Goal: Task Accomplishment & Management: Manage account settings

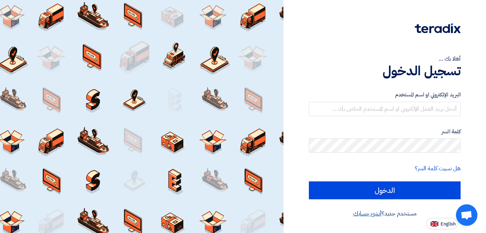
click at [374, 212] on link "أنشئ حسابك" at bounding box center [367, 213] width 28 height 9
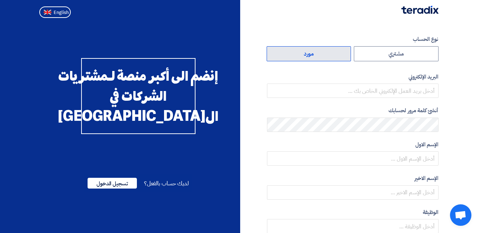
click at [339, 57] on label "مورد" at bounding box center [309, 53] width 85 height 15
click at [339, 57] on input "مورد" at bounding box center [309, 54] width 84 height 14
radio input "true"
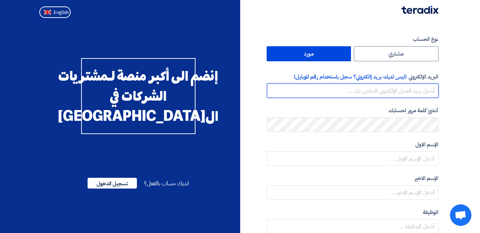
click at [353, 89] on input "email" at bounding box center [353, 90] width 172 height 14
type input "menna.eid@milestones-tech.com"
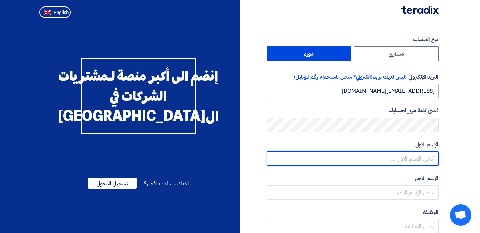
type input "Menna"
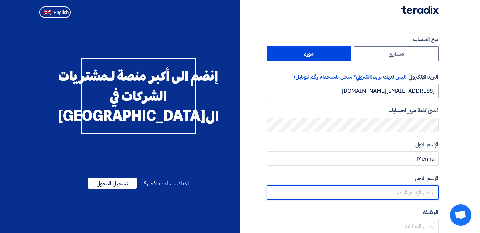
type input "Eid"
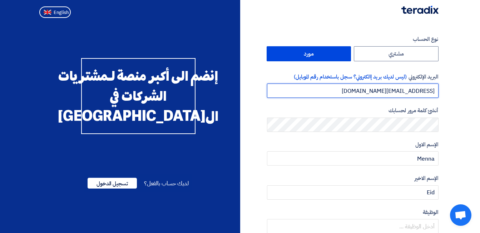
type input "Ahmed.moditey@hotmail.com"
click at [361, 85] on input "Ahmed.moditey@hotmail.com" at bounding box center [353, 90] width 172 height 14
type input "Ahmed.moditey@hotmail.com"
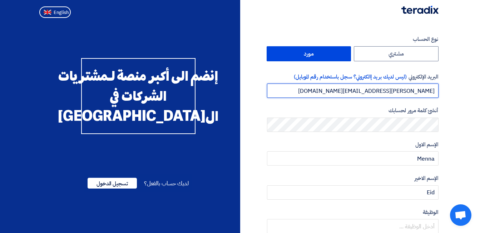
click at [356, 87] on input "Ahmed.moditey@hotmail.com" at bounding box center [353, 90] width 172 height 14
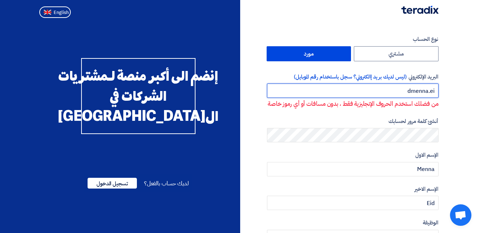
type input "menna.ei"
click at [363, 89] on input "menna.ei" at bounding box center [353, 90] width 172 height 14
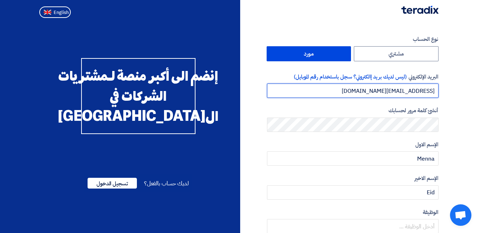
type input "Ahmed.moditey@hotmail.com"
click at [361, 93] on input "Ahmed.moditey@hotmail.com" at bounding box center [353, 90] width 172 height 14
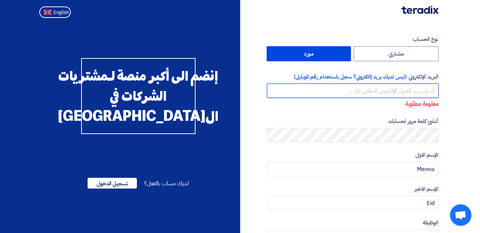
paste input "menna.eid@milestones-tech.com"
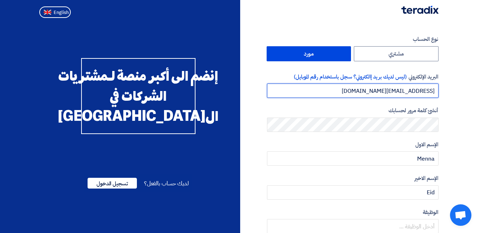
type input "menna.eid@milestones-tech.com"
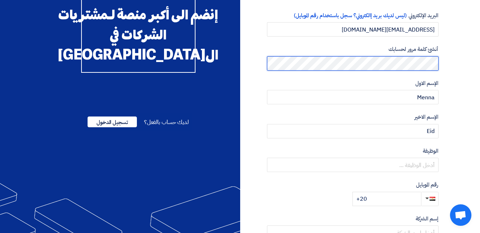
scroll to position [72, 0]
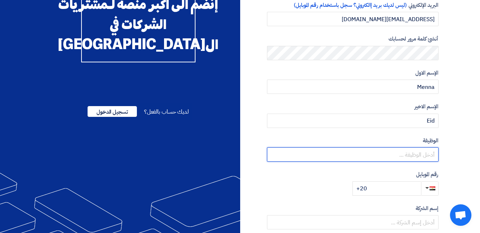
click at [390, 151] on input "text" at bounding box center [353, 154] width 172 height 14
type input "Lead Generation"
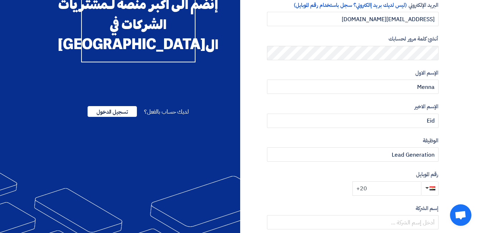
click at [385, 182] on input "+20" at bounding box center [387, 188] width 69 height 14
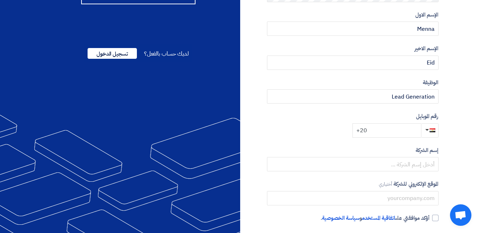
scroll to position [143, 0]
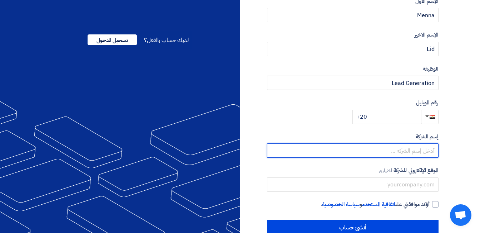
click at [385, 151] on input "text" at bounding box center [353, 150] width 172 height 14
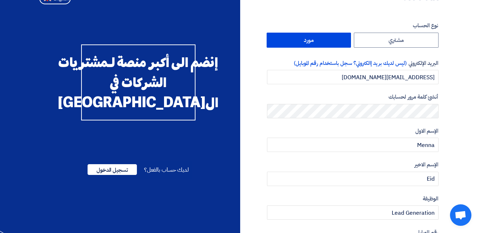
scroll to position [13, 0]
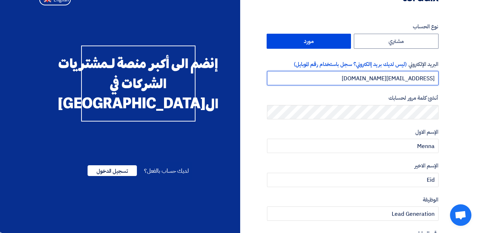
click at [349, 79] on input "menna.eid@milestones-tech.com" at bounding box center [353, 78] width 172 height 14
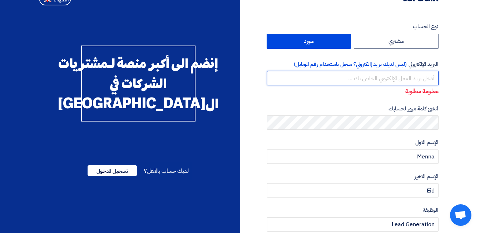
paste input "[EMAIL_ADDRESS][DOMAIN_NAME]"
type input "[EMAIL_ADDRESS][DOMAIN_NAME]"
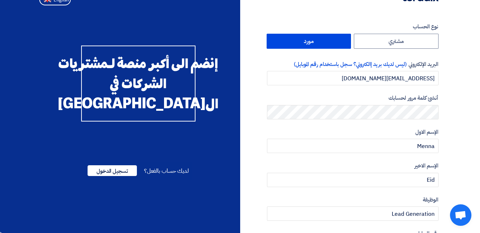
click at [334, 135] on label "الإسم الاول" at bounding box center [353, 132] width 172 height 8
click at [330, 157] on form "نوع الحساب مشتري مورد البريد الإلكتروني (ليس لديك بريد إالكتروني؟ سجل باستخدام …" at bounding box center [353, 139] width 172 height 232
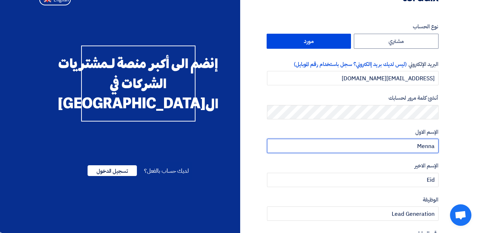
click at [402, 146] on input "Menna" at bounding box center [353, 145] width 172 height 14
type input "Mera"
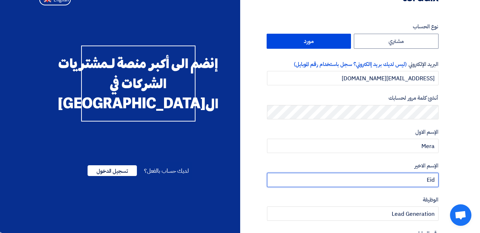
click at [412, 183] on input "Eid" at bounding box center [353, 179] width 172 height 14
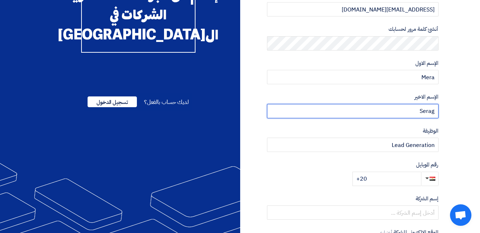
scroll to position [84, 0]
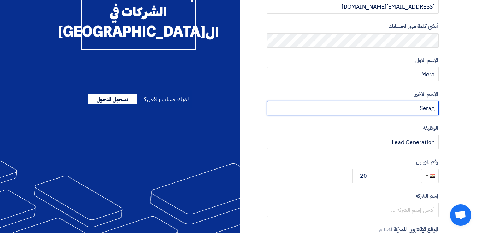
type input "Serag"
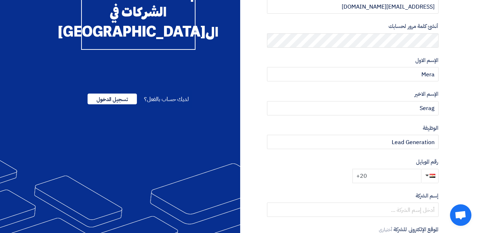
click at [392, 179] on input "+20" at bounding box center [387, 175] width 69 height 14
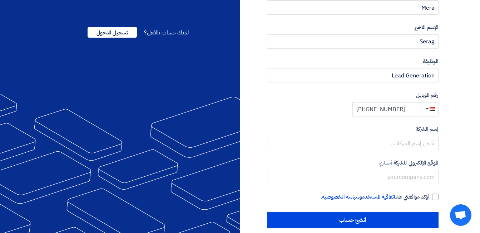
scroll to position [156, 0]
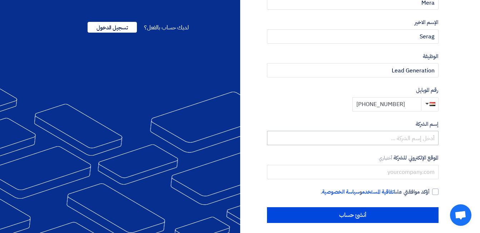
type input "+20 01559904615"
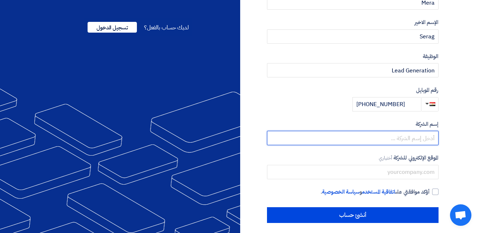
click at [396, 137] on input "text" at bounding box center [353, 138] width 172 height 14
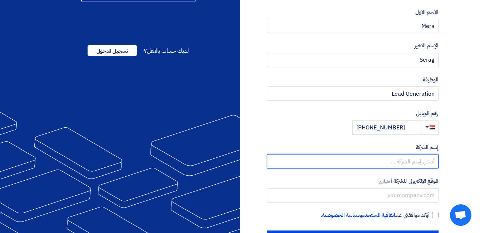
scroll to position [120, 0]
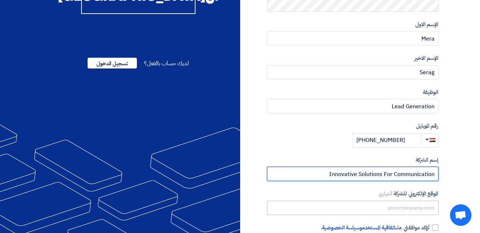
type input "Innovative Solutions For Communication"
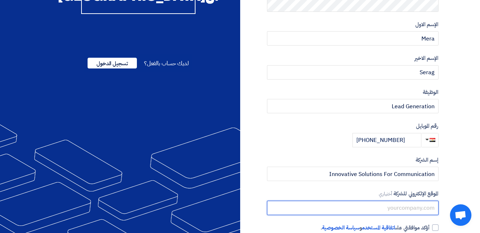
click at [362, 211] on input "text" at bounding box center [353, 207] width 172 height 14
paste input "www.innovative-so.com"
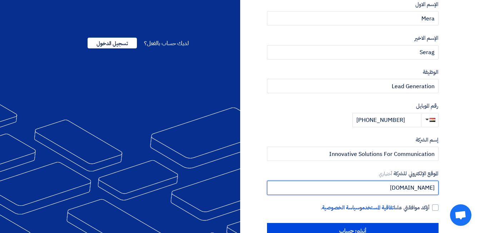
scroll to position [160, 0]
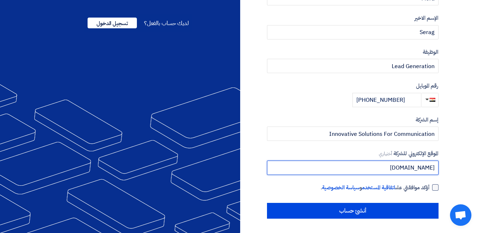
type input "www.innovative-so.com"
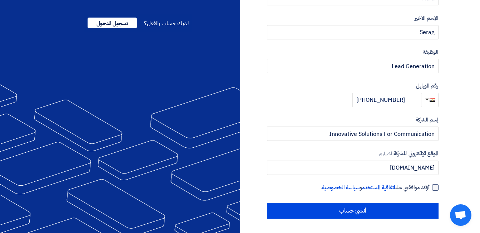
click at [435, 187] on div at bounding box center [436, 187] width 6 height 6
click at [430, 187] on input "أؤكد موافقتي على اتفاقية المستخدم و سياسة الخصوصية ." at bounding box center [345, 190] width 172 height 14
checkbox input "true"
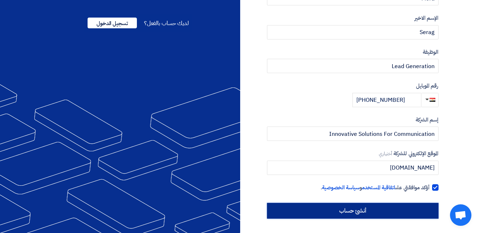
click at [398, 209] on input "أنشئ حساب" at bounding box center [353, 210] width 172 height 16
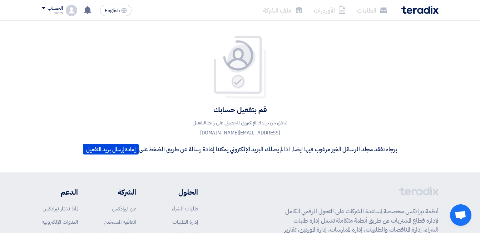
scroll to position [36, 0]
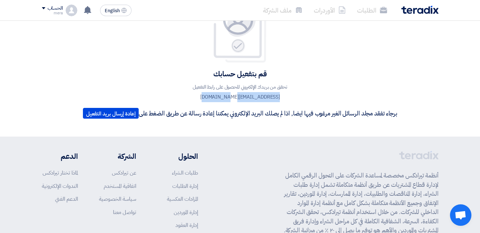
drag, startPoint x: 209, startPoint y: 97, endPoint x: 273, endPoint y: 95, distance: 64.1
click at [273, 95] on p "تحقق من بريدك الإلكتروني للحصول على رابط التفعيل m.serag@innovative-so.com" at bounding box center [240, 92] width 129 height 20
copy p "[EMAIL_ADDRESS][DOMAIN_NAME]"
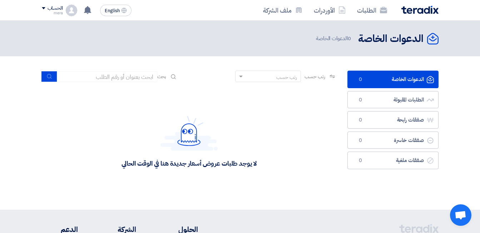
click at [54, 10] on div "الحساب" at bounding box center [55, 8] width 15 height 6
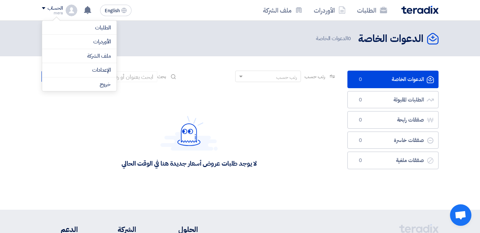
click at [48, 10] on div "الحساب" at bounding box center [55, 8] width 15 height 6
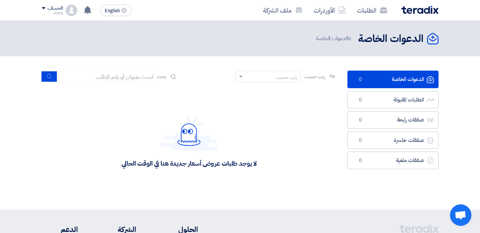
click at [75, 10] on img at bounding box center [71, 10] width 11 height 11
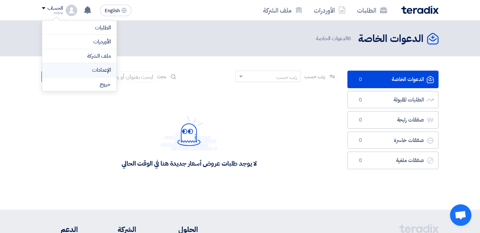
click at [93, 67] on link "الإعدادات" at bounding box center [79, 70] width 63 height 8
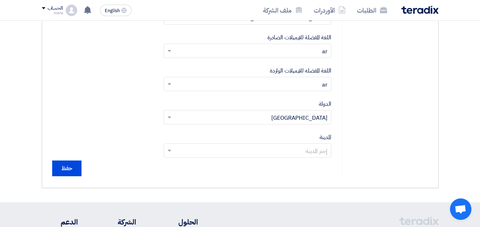
scroll to position [322, 0]
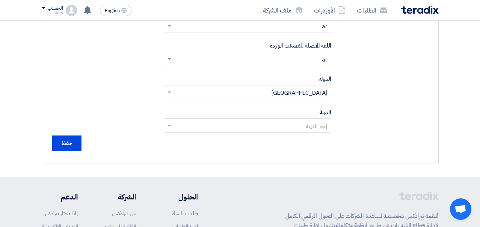
click at [219, 127] on input "text" at bounding box center [251, 127] width 153 height 12
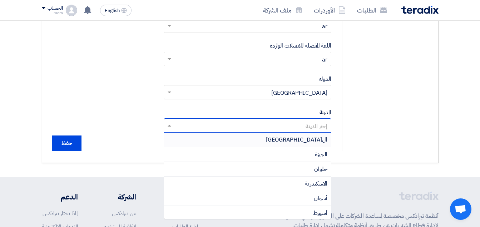
click at [221, 135] on div "ال[GEOGRAPHIC_DATA]" at bounding box center [247, 140] width 167 height 15
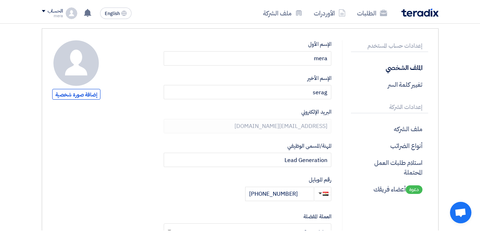
scroll to position [36, 0]
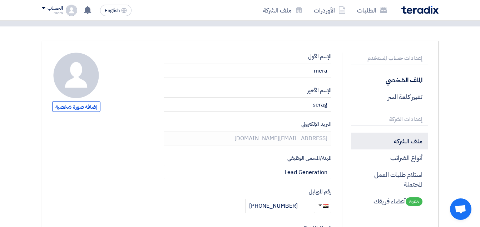
click at [386, 145] on p "ملف الشركه" at bounding box center [389, 141] width 77 height 17
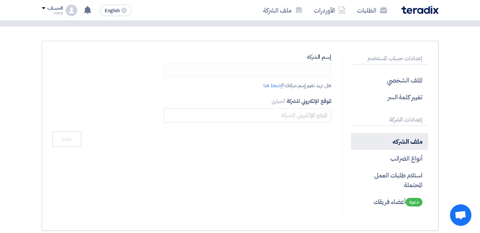
type input "Innovative Solutions For Communication"
type input "[DOMAIN_NAME]"
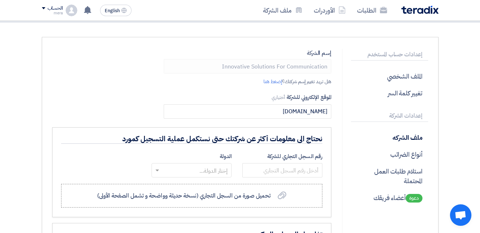
scroll to position [36, 0]
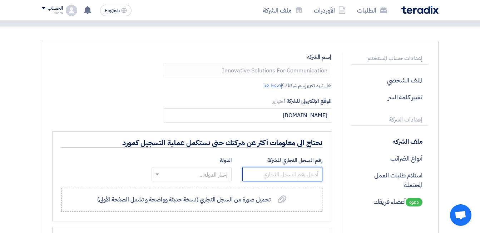
click at [259, 174] on input "text" at bounding box center [283, 174] width 80 height 14
click at [217, 172] on input "text" at bounding box center [196, 175] width 66 height 12
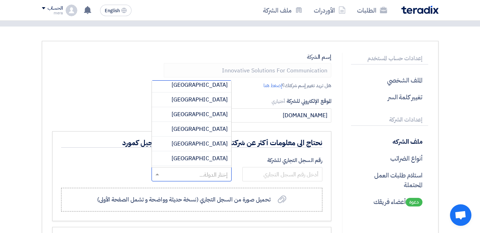
scroll to position [608, 0]
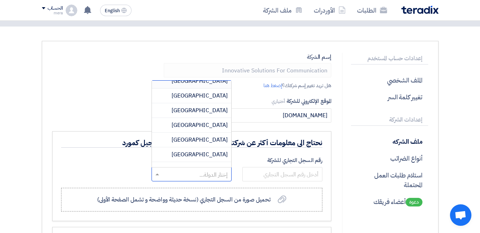
click at [218, 83] on span "[GEOGRAPHIC_DATA]" at bounding box center [200, 81] width 56 height 9
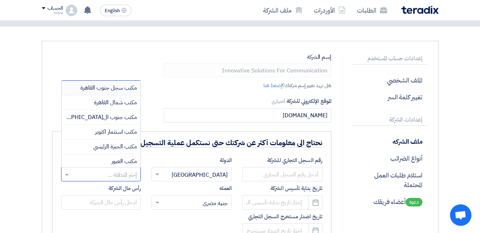
click at [118, 169] on input "text" at bounding box center [105, 175] width 66 height 12
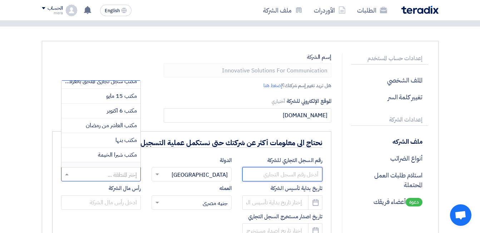
click at [268, 171] on input "text" at bounding box center [283, 174] width 80 height 14
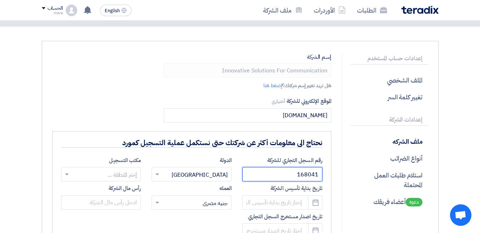
type input "168041"
click at [94, 175] on input "text" at bounding box center [105, 175] width 66 height 12
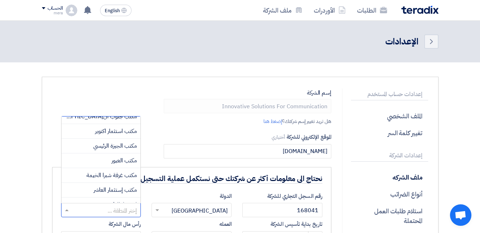
scroll to position [66, 0]
click at [84, 175] on div "استثمار ال[GEOGRAPHIC_DATA]" at bounding box center [101, 175] width 79 height 15
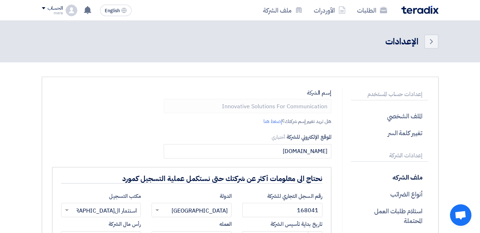
scroll to position [72, 0]
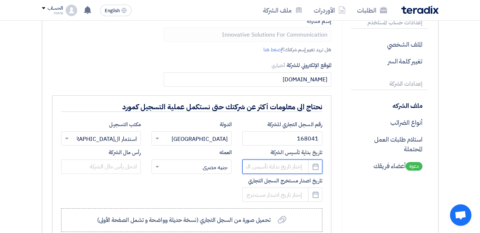
click at [288, 163] on input at bounding box center [283, 166] width 80 height 14
select select "8"
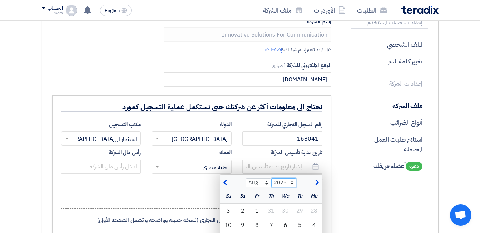
click at [291, 183] on select "2015 2016 2017 2018 2019 2020 2021 2022 2023 2024 2025 2026 2027 2028 2029 2030…" at bounding box center [284, 182] width 25 height 9
select select "2021"
click at [272, 178] on select "2015 2016 2017 2018 2019 2020 2021 2022 2023 2024 2025 2026 2027 2028 2029 2030…" at bounding box center [284, 182] width 25 height 9
click at [267, 182] on select "Jan Feb Mar Apr May Jun [DATE] Aug Sep Oct Nov Dec" at bounding box center [258, 182] width 25 height 9
select select "6"
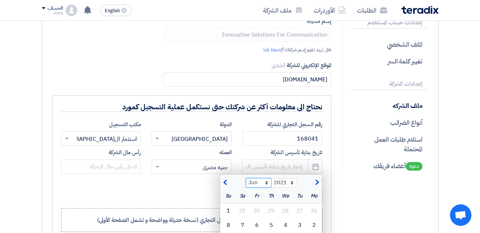
click at [246, 178] on select "Jan Feb Mar Apr May Jun [DATE] Aug Sep Oct Nov Dec" at bounding box center [258, 182] width 25 height 9
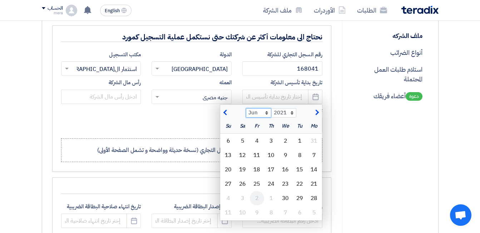
scroll to position [143, 0]
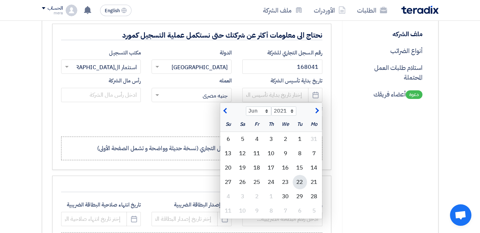
click at [293, 179] on div "22" at bounding box center [300, 182] width 14 height 14
type input "[DATE]"
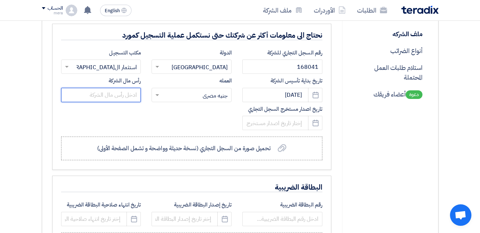
click at [133, 97] on input "text" at bounding box center [101, 95] width 80 height 14
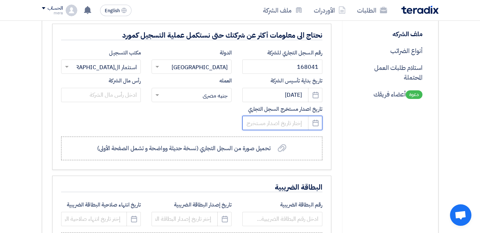
click at [269, 125] on input at bounding box center [283, 123] width 80 height 14
select select "8"
select select "2025"
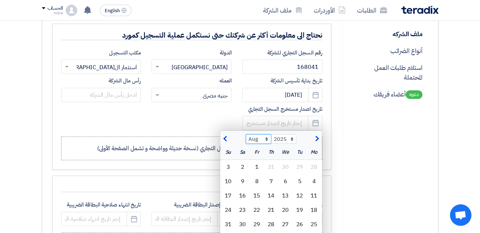
click at [268, 139] on select "Jan Feb Mar Apr May Jun [DATE] Aug Sep Oct Nov Dec" at bounding box center [258, 138] width 25 height 9
select select "6"
click at [246, 134] on select "Jan Feb Mar Apr May Jun [DATE] Aug Sep Oct Nov Dec" at bounding box center [258, 138] width 25 height 9
click at [294, 138] on select "2015 2016 2017 2018 2019 2020 2021 2022 2023 2024 2025 2026 2027 2028 2029 2030…" at bounding box center [284, 138] width 25 height 9
select select "2021"
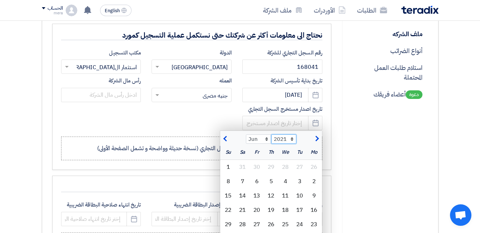
click at [272, 134] on select "2015 2016 2017 2018 2019 2020 2021 2022 2023 2024 2025 2026 2027 2028 2029 2030…" at bounding box center [284, 138] width 25 height 9
click at [231, 207] on div "27" at bounding box center [228, 209] width 14 height 14
type input "[DATE]"
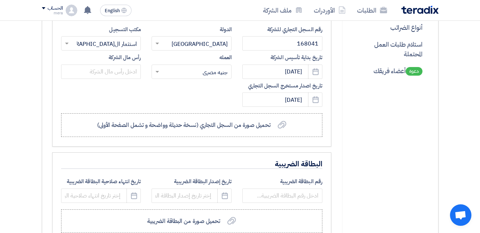
scroll to position [179, 0]
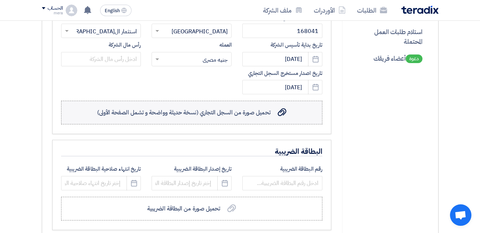
click at [193, 120] on label "تحميل صورة من السجل التجاري (نسخة حديثة وواضحة و تشمل الصفحة الأولى) تحميل صورة…" at bounding box center [192, 113] width 262 height 24
click at [0, 0] on input "تحميل صورة من السجل التجاري (نسخة حديثة وواضحة و تشمل الصفحة الأولى) تحميل صورة…" at bounding box center [0, 0] width 0 height 0
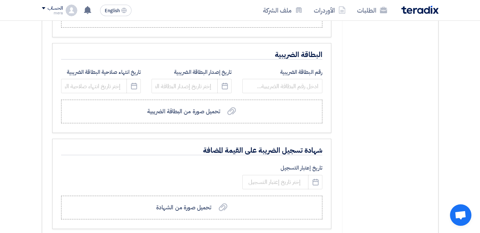
scroll to position [286, 0]
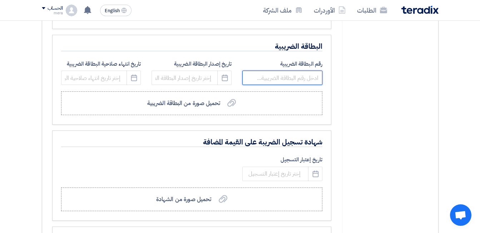
click at [256, 78] on input "text" at bounding box center [283, 77] width 80 height 14
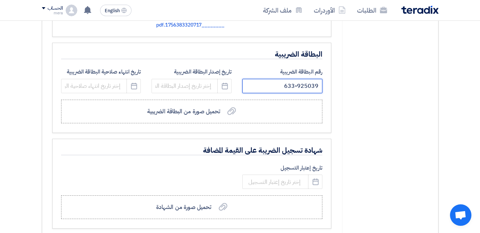
click at [309, 84] on input "633-925039" at bounding box center [283, 86] width 80 height 14
type input "[PHONE_NUMBER]"
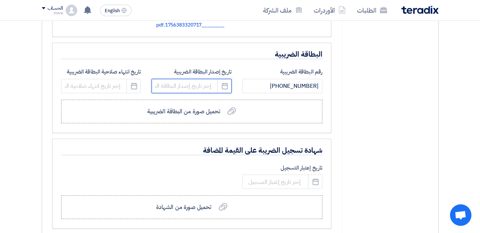
click at [177, 85] on input at bounding box center [192, 86] width 80 height 14
select select "8"
select select "2025"
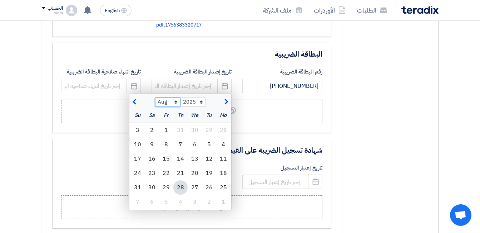
click at [175, 100] on select "Jan Feb Mar Apr May Jun [DATE] Aug Sep Oct Nov Dec" at bounding box center [167, 101] width 25 height 9
select select "6"
click at [155, 97] on select "Jan Feb Mar Apr May Jun [DATE] Aug Sep Oct Nov Dec" at bounding box center [167, 101] width 25 height 9
click at [224, 190] on div "23" at bounding box center [223, 187] width 14 height 14
type input "[DATE]"
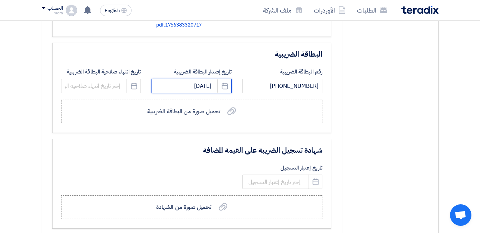
click at [206, 85] on input "[DATE]" at bounding box center [192, 86] width 80 height 14
select select "6"
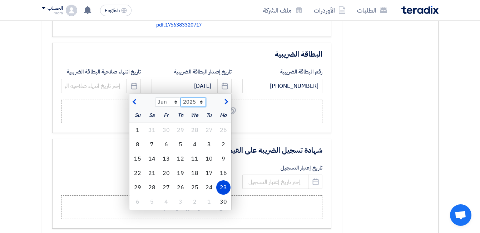
click at [201, 105] on select "2015 2016 2017 2018 2019 2020 2021 2022 2023 2024 2025 2026 2027 2028 2029 2030…" at bounding box center [193, 101] width 25 height 9
select select "2021"
click at [181, 97] on select "2015 2016 2017 2018 2019 2020 2021 2022 2023 2024 2025 2026 2027 2028 2029 2030…" at bounding box center [193, 101] width 25 height 9
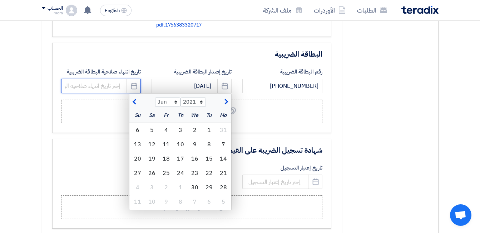
click at [112, 90] on input at bounding box center [101, 86] width 80 height 14
select select "8"
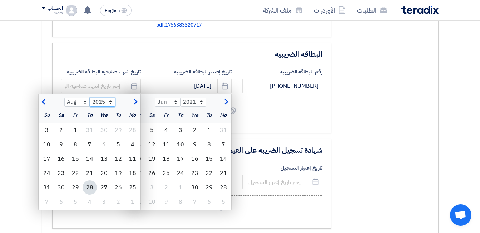
click at [110, 103] on select "2015 2016 2017 2018 2019 2020 2021 2022 2023 2024 2025 2026 2027 2028 2029 2030…" at bounding box center [102, 101] width 25 height 9
select select "2028"
click at [90, 97] on select "2015 2016 2017 2018 2019 2020 2021 2022 2023 2024 2025 2026 2027 2028 2029 2030…" at bounding box center [102, 101] width 25 height 9
click at [81, 104] on select "Jan Feb Mar Apr May Jun [DATE] Aug Sep Oct Nov Dec" at bounding box center [76, 101] width 25 height 9
click at [64, 97] on select "Jan Feb Mar Apr May Jun [DATE] Aug Sep Oct Nov Dec" at bounding box center [76, 101] width 25 height 9
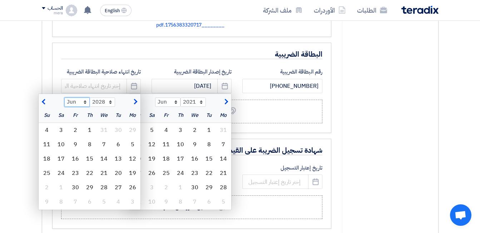
click at [85, 102] on select "Jan Feb Mar Apr May Jun [DATE] Aug Sep Oct Nov Dec" at bounding box center [76, 101] width 25 height 9
select select "9"
click at [64, 97] on select "Jan Feb Mar Apr May Jun [DATE] Aug Sep Oct Nov Dec" at bounding box center [76, 101] width 25 height 9
click at [119, 145] on div "5" at bounding box center [118, 144] width 14 height 14
type input "[DATE]"
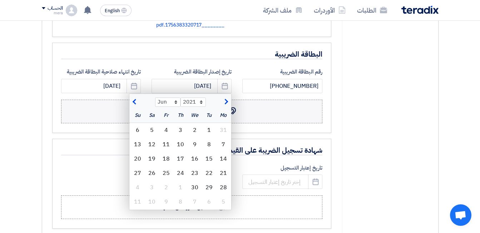
click at [252, 113] on label "تحميل صورة من البطاقة الضريبية تحميل صورة من البطاقة الضريبية" at bounding box center [192, 111] width 262 height 24
click at [0, 0] on input "تحميل صورة من البطاقة الضريبية تحميل صورة من البطاقة الضريبية" at bounding box center [0, 0] width 0 height 0
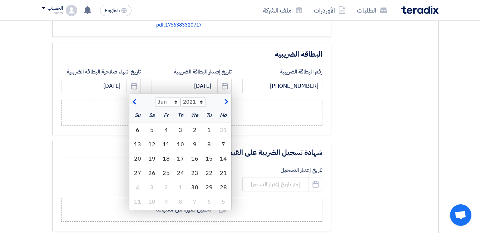
click at [102, 141] on div "شهادة تسجيل الضريبة على القيمة المضافة تاريخ إعتبار التسجيل Pick a date تحميل ص…" at bounding box center [192, 186] width 280 height 90
click at [180, 83] on input "[DATE]" at bounding box center [192, 86] width 80 height 14
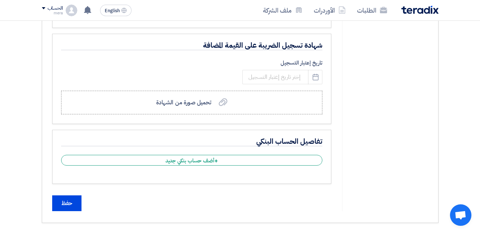
scroll to position [394, 0]
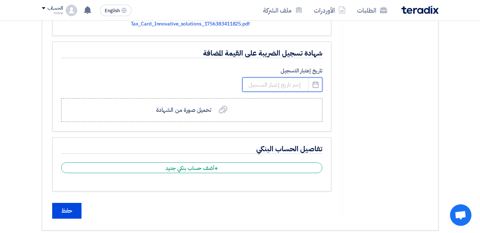
click at [275, 85] on input at bounding box center [283, 84] width 80 height 14
select select "8"
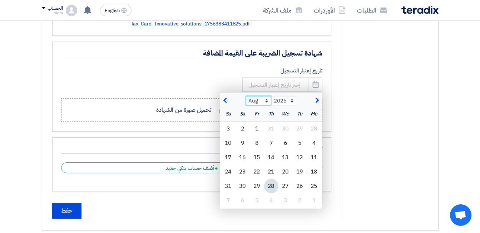
click at [268, 101] on select "Jan Feb Mar Apr May Jun [DATE] Aug Sep Oct Nov Dec" at bounding box center [258, 100] width 25 height 9
click at [288, 99] on select "2015 2016 2017 2018 2019 2020 2021 2022 2023 2024 2025 2026 2027 2028 2029 2030…" at bounding box center [284, 100] width 25 height 9
select select "2021"
click at [272, 96] on select "2015 2016 2017 2018 2019 2020 2021 2022 2023 2024 2025 2026 2027 2028 2029 2030…" at bounding box center [284, 100] width 25 height 9
click at [298, 168] on div "17" at bounding box center [300, 171] width 14 height 14
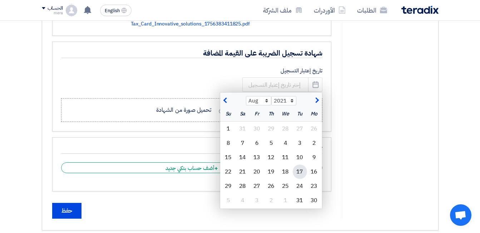
type input "[DATE]"
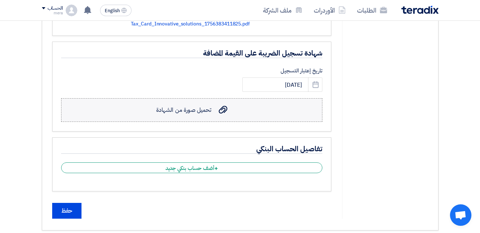
click at [232, 115] on label "تحميل صورة من الشهادة تحميل صورة من الشهادة" at bounding box center [192, 110] width 262 height 24
click at [0, 0] on input "تحميل صورة من الشهادة تحميل صورة من الشهادة" at bounding box center [0, 0] width 0 height 0
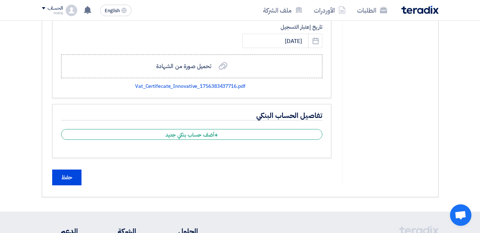
scroll to position [465, 0]
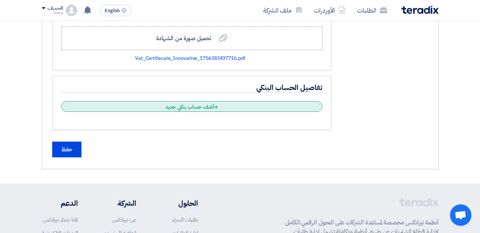
click at [212, 107] on div "+ أضف حساب بنكي جديد" at bounding box center [192, 106] width 262 height 11
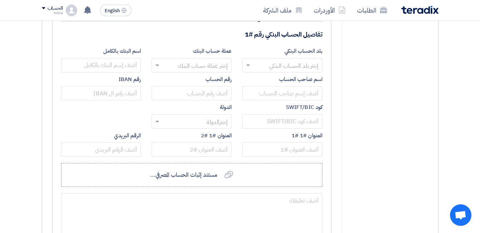
scroll to position [537, 0]
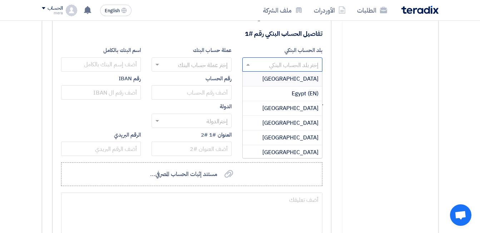
click at [292, 60] on input "text" at bounding box center [287, 65] width 66 height 12
click at [291, 92] on div "Egypt (EN)" at bounding box center [282, 93] width 79 height 15
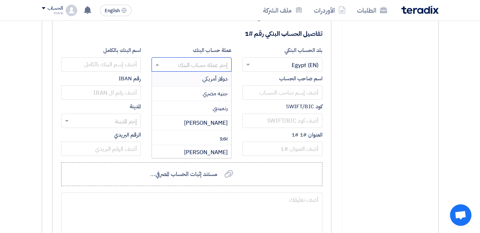
click at [179, 67] on input "text" at bounding box center [196, 65] width 66 height 12
click at [179, 88] on div "جنيه مصري" at bounding box center [191, 93] width 79 height 15
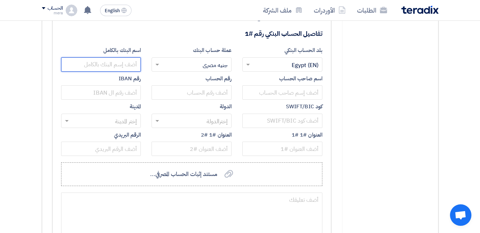
click at [107, 66] on input "text" at bounding box center [101, 64] width 80 height 14
type input "EG Bank"
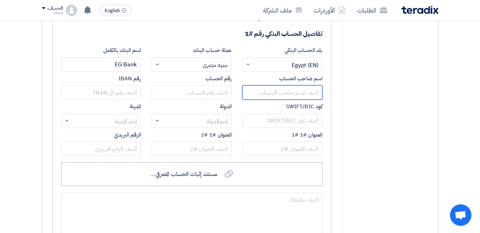
click at [284, 93] on input "text" at bounding box center [283, 92] width 80 height 14
drag, startPoint x: 485, startPoint y: 149, endPoint x: 315, endPoint y: 89, distance: 180.8
click at [315, 89] on input "text" at bounding box center [283, 92] width 80 height 14
type input "شركة الحلول المبتكره للاتصالات"
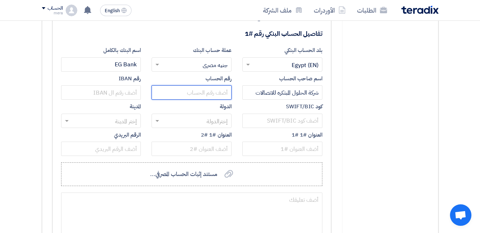
click at [223, 89] on input "text" at bounding box center [192, 92] width 80 height 14
type input "[PHONE_NUMBER]"
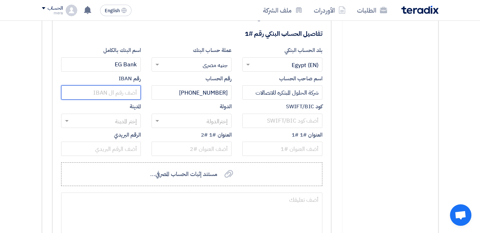
click at [128, 90] on input "text" at bounding box center [101, 92] width 80 height 14
type input "ُ"
click at [128, 91] on input "EG200" at bounding box center [101, 92] width 80 height 14
click at [109, 92] on input "EG4200" at bounding box center [101, 92] width 80 height 14
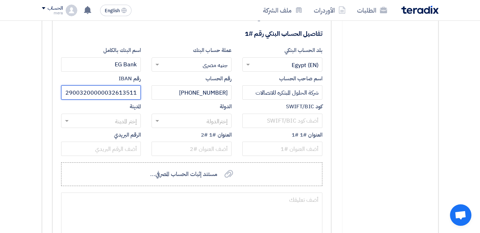
click at [137, 92] on input "EG420029003200000032613511" at bounding box center [101, 92] width 80 height 14
click at [70, 94] on input "EG420029003200000032613511" at bounding box center [101, 92] width 80 height 14
click at [64, 93] on input "EG420029003200000032613511" at bounding box center [101, 92] width 80 height 14
click at [61, 93] on input "EG420029003200000032613511" at bounding box center [101, 92] width 80 height 14
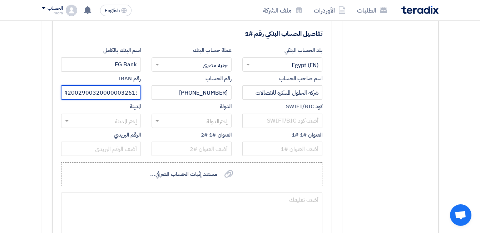
click at [66, 91] on input "EG420029003200000032613511" at bounding box center [101, 92] width 80 height 14
drag, startPoint x: 130, startPoint y: 92, endPoint x: 143, endPoint y: 89, distance: 13.7
click at [143, 89] on div "رقم IBAN EG420029003200000032613511" at bounding box center [101, 88] width 91 height 28
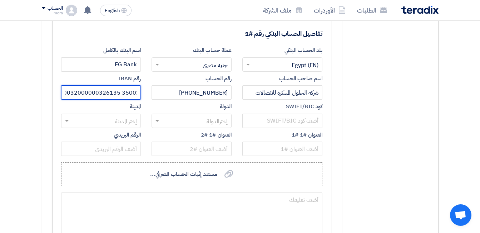
click at [123, 92] on input "EG4200290032000000326135 35001" at bounding box center [101, 92] width 80 height 14
click at [136, 93] on input "EG420029003200000032613535001" at bounding box center [101, 92] width 80 height 14
type input "EG4200290032000000326135350011"
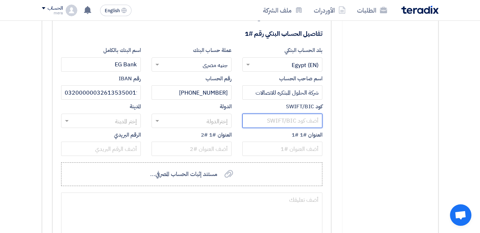
scroll to position [0, 0]
click at [279, 117] on input "text" at bounding box center [283, 120] width 80 height 14
type input "[SWIFT_CODE]"
click at [164, 123] on input "text" at bounding box center [196, 121] width 66 height 12
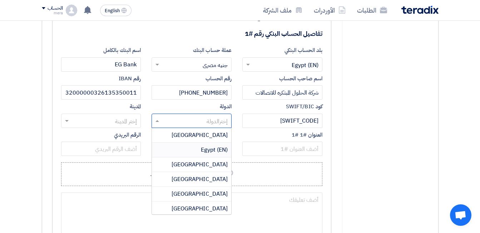
click at [171, 149] on div "Egypt (EN)" at bounding box center [191, 149] width 79 height 15
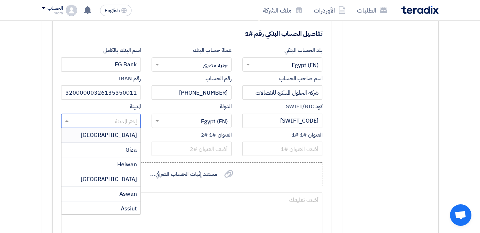
click at [132, 125] on input "text" at bounding box center [105, 121] width 66 height 12
click at [132, 137] on span "[GEOGRAPHIC_DATA]" at bounding box center [109, 135] width 56 height 9
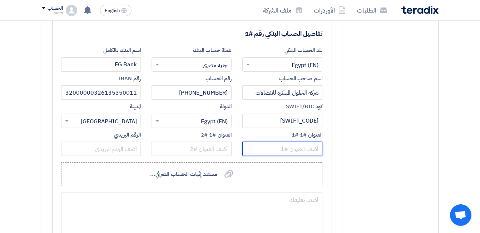
click at [296, 145] on input "text" at bounding box center [283, 148] width 80 height 14
paste input "Villa 42 | Yasmine 7 | 1sr settlement, [GEOGRAPHIC_DATA], [GEOGRAPHIC_DATA]."
type input "Villa 42 | Yasmine 7 | 1sr settlement, [GEOGRAPHIC_DATA], [GEOGRAPHIC_DATA]."
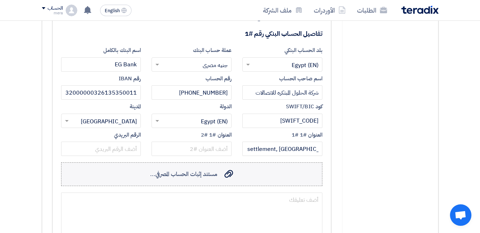
click at [220, 170] on div "مستند إثبات الحساب المصرفي... مستند إثبات الحساب المصرفي..." at bounding box center [191, 174] width 83 height 9
click at [0, 0] on input "مستند إثبات الحساب المصرفي... مستند إثبات الحساب المصرفي..." at bounding box center [0, 0] width 0 height 0
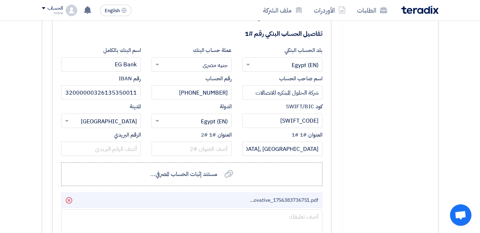
scroll to position [572, 0]
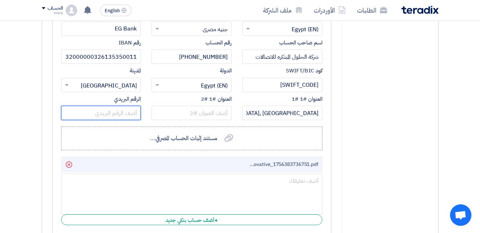
click at [126, 108] on input "text" at bounding box center [101, 113] width 80 height 14
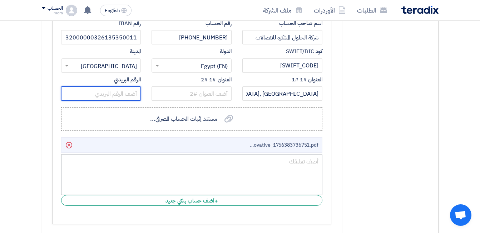
scroll to position [608, 0]
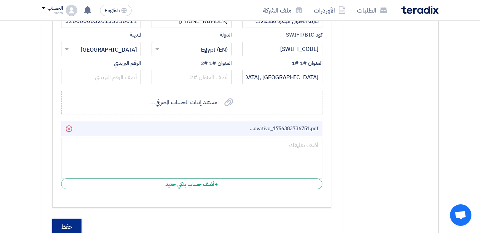
click at [77, 225] on input "حفظ" at bounding box center [66, 227] width 29 height 16
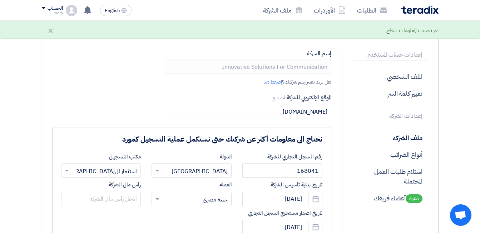
scroll to position [36, 0]
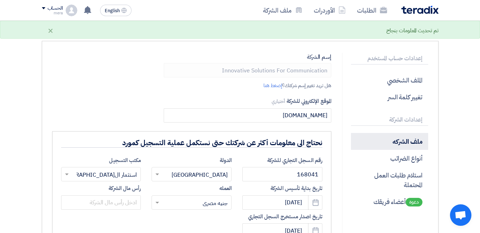
click at [401, 145] on p "ملف الشركه" at bounding box center [389, 141] width 77 height 17
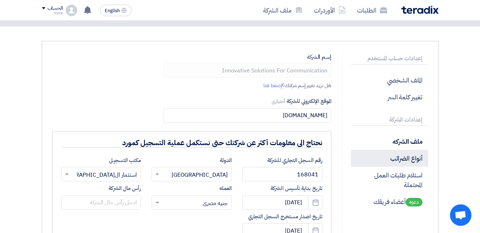
click at [402, 158] on p "أنواع الضرائب" at bounding box center [389, 158] width 77 height 17
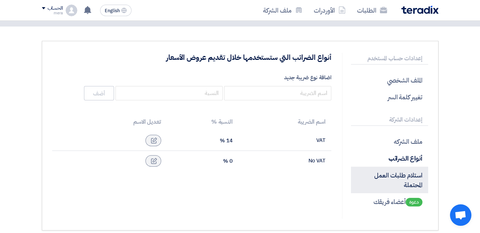
click at [401, 173] on p "استلام طلبات العمل المحتملة" at bounding box center [389, 179] width 77 height 26
